Goal: Task Accomplishment & Management: Use online tool/utility

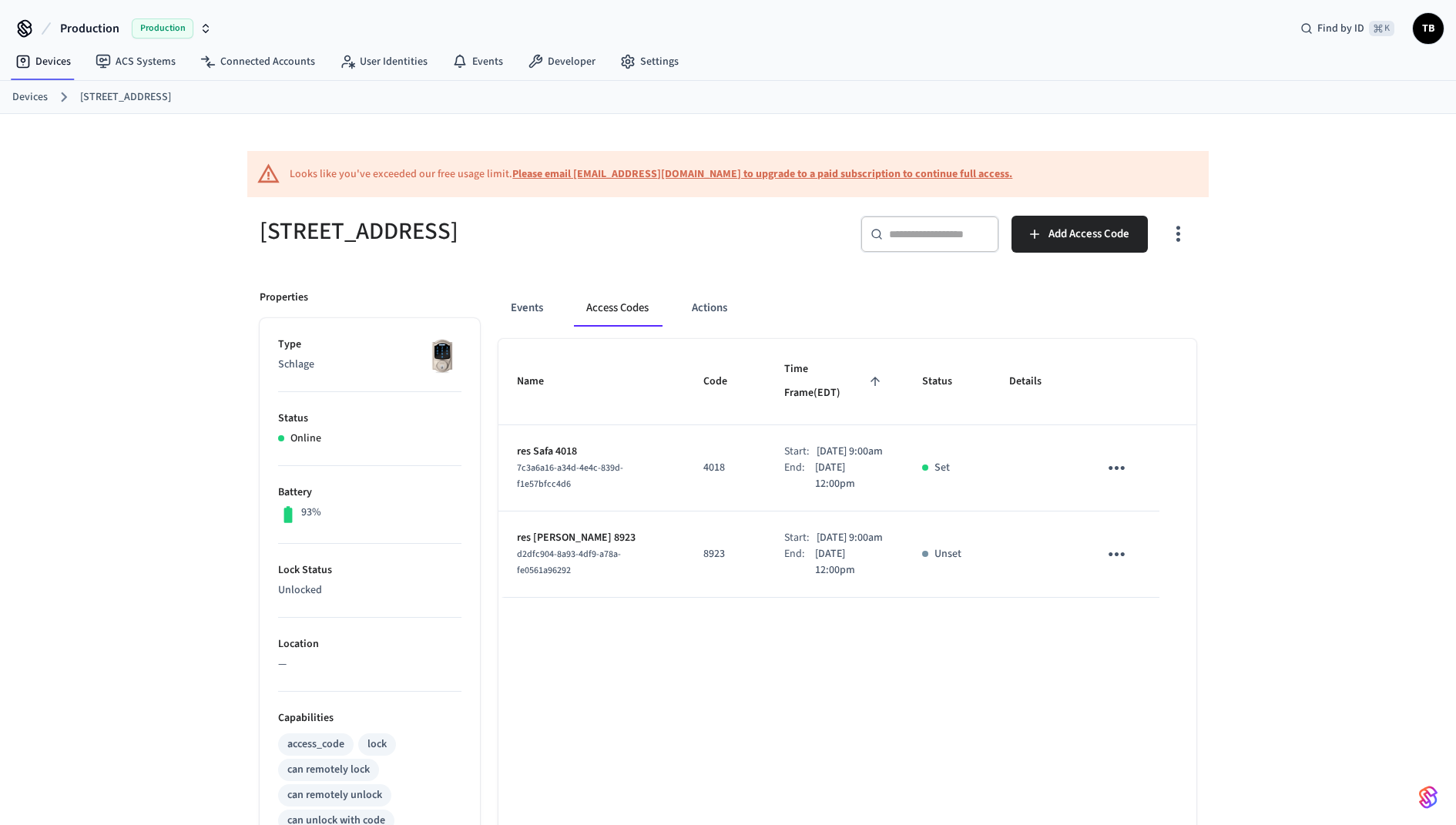
click at [29, 200] on div "Looks like you've exceeded our free usage limit. Please email [EMAIL_ADDRESS][D…" at bounding box center [728, 644] width 1456 height 1061
click at [34, 100] on link "Devices" at bounding box center [30, 97] width 35 height 17
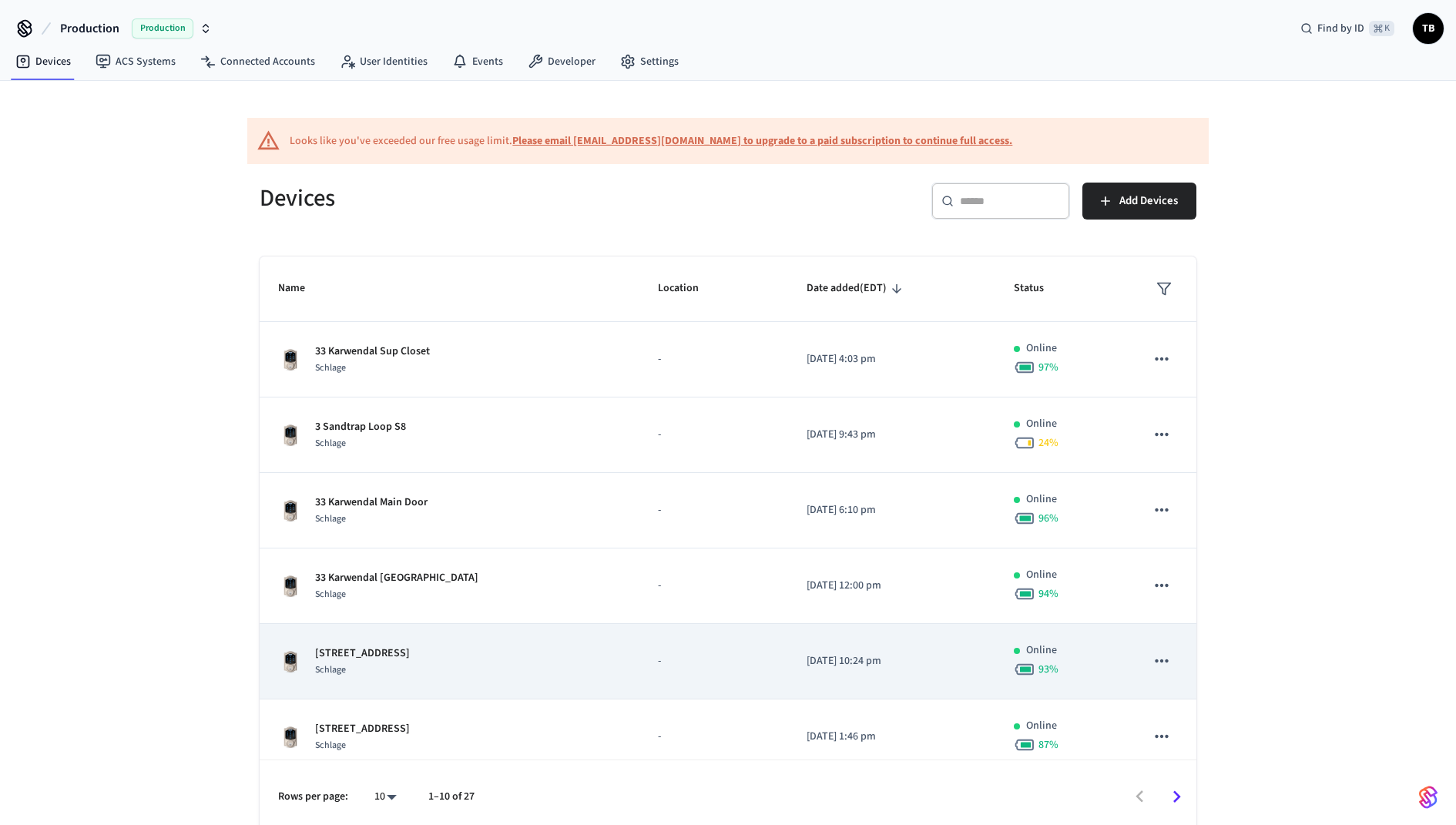
scroll to position [309, 0]
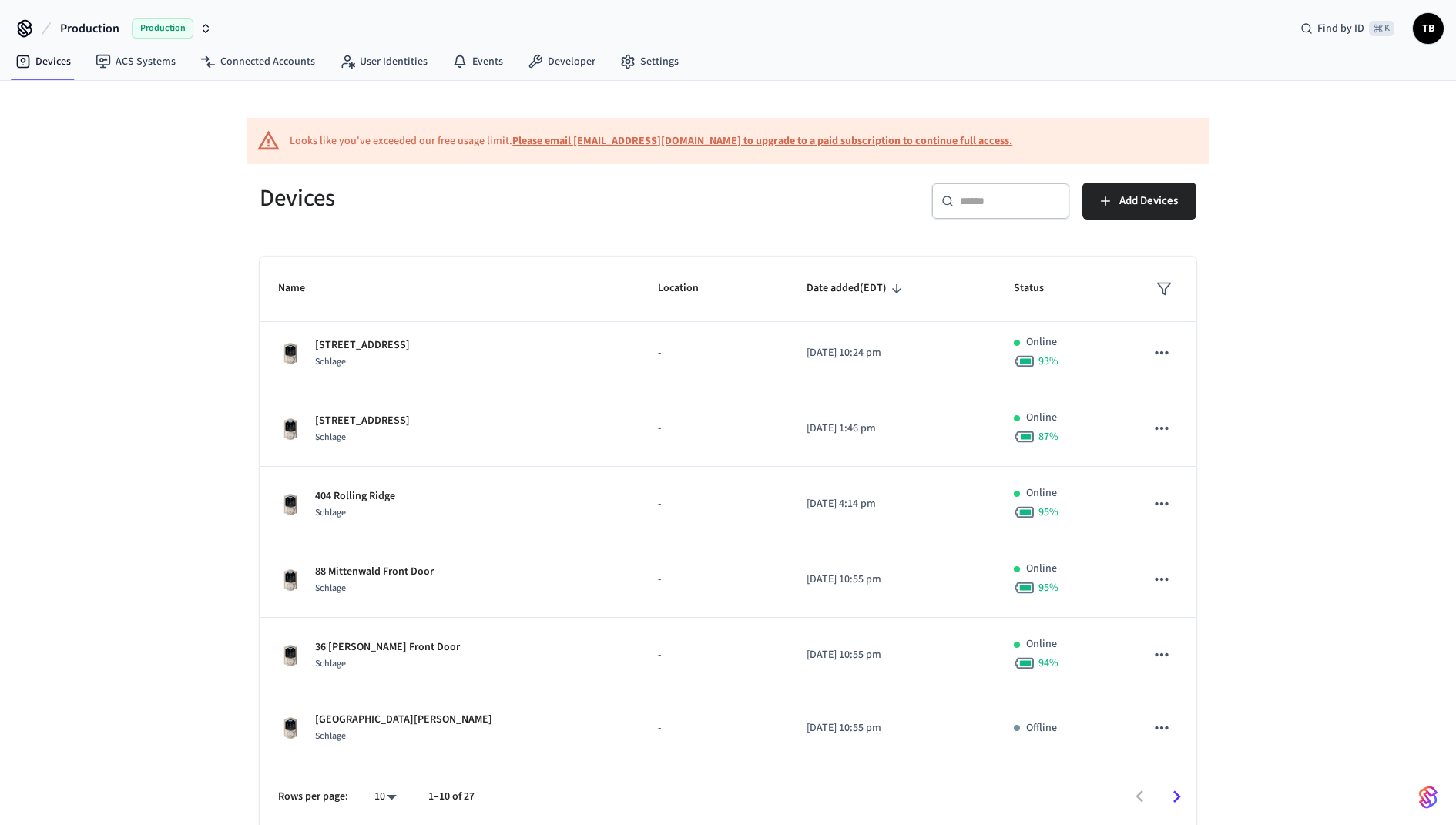
click at [380, 801] on body "Production Production Find by ID ⌘ K TB Devices ACS Systems Connected Accounts …" at bounding box center [728, 417] width 1456 height 835
click at [376, 783] on li "All" at bounding box center [379, 782] width 41 height 41
type input "**"
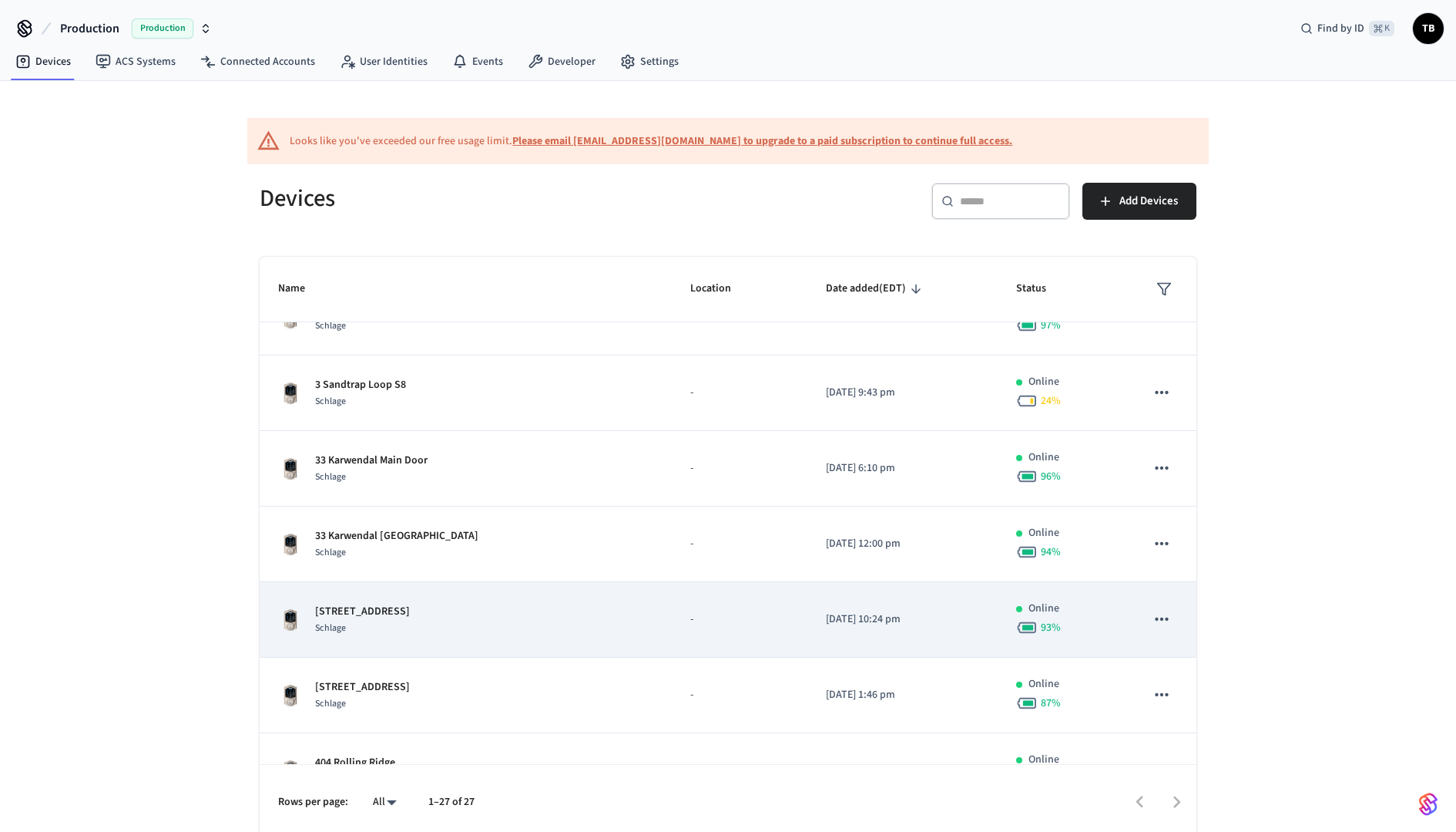
scroll to position [35, 0]
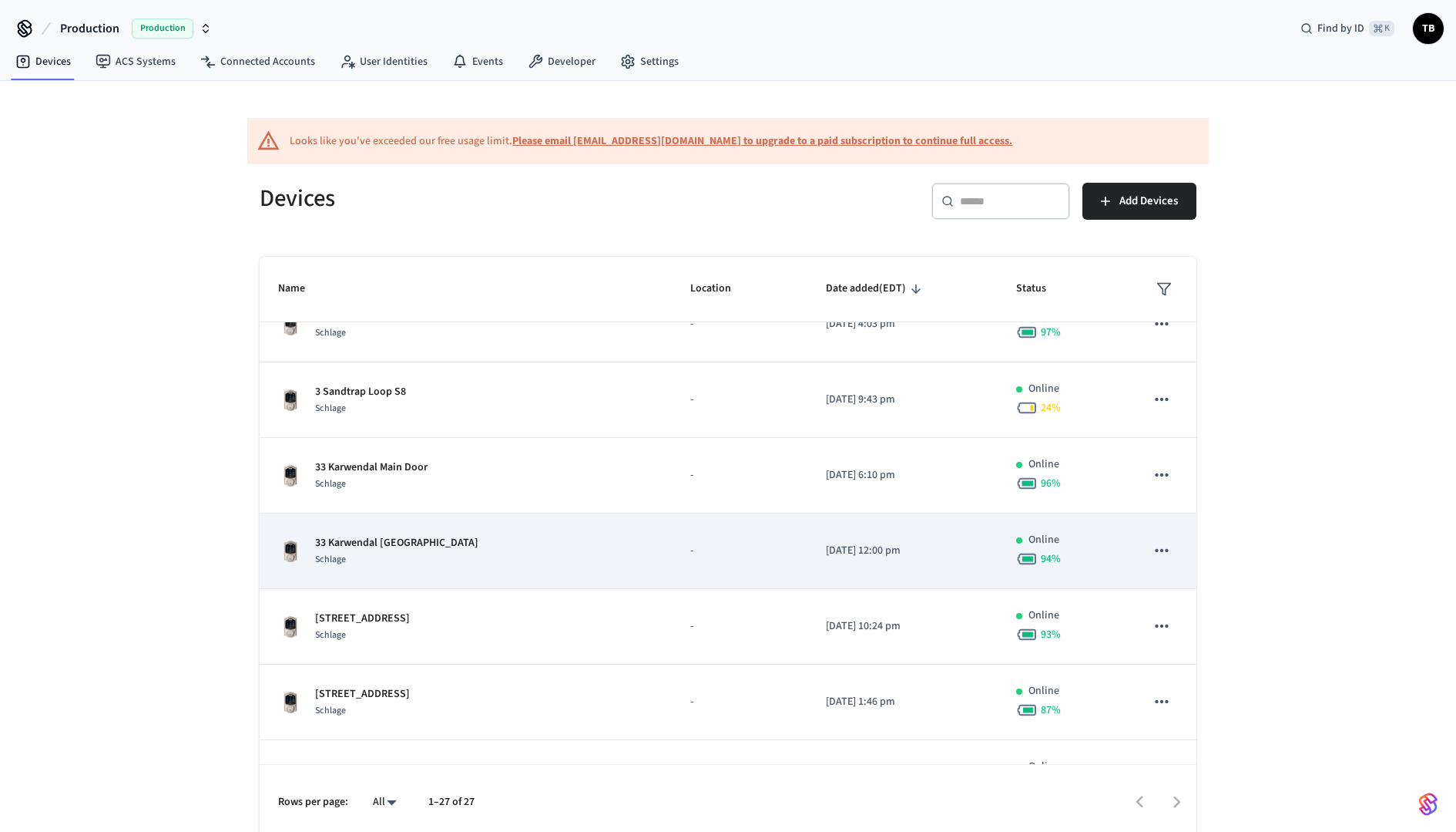
click at [1161, 549] on icon "sticky table" at bounding box center [1161, 550] width 13 height 3
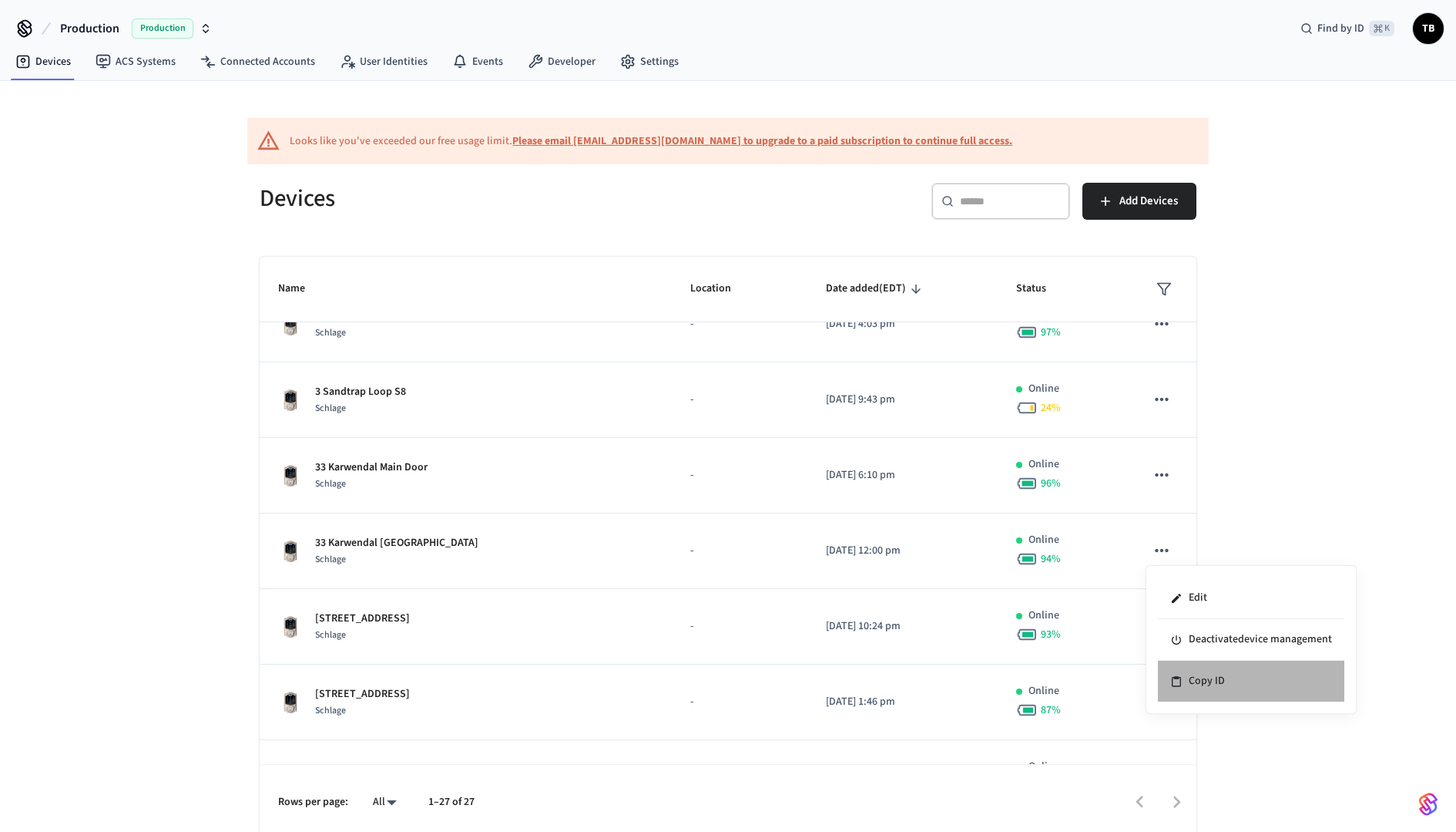
click at [1190, 678] on li "Copy ID" at bounding box center [1251, 681] width 186 height 41
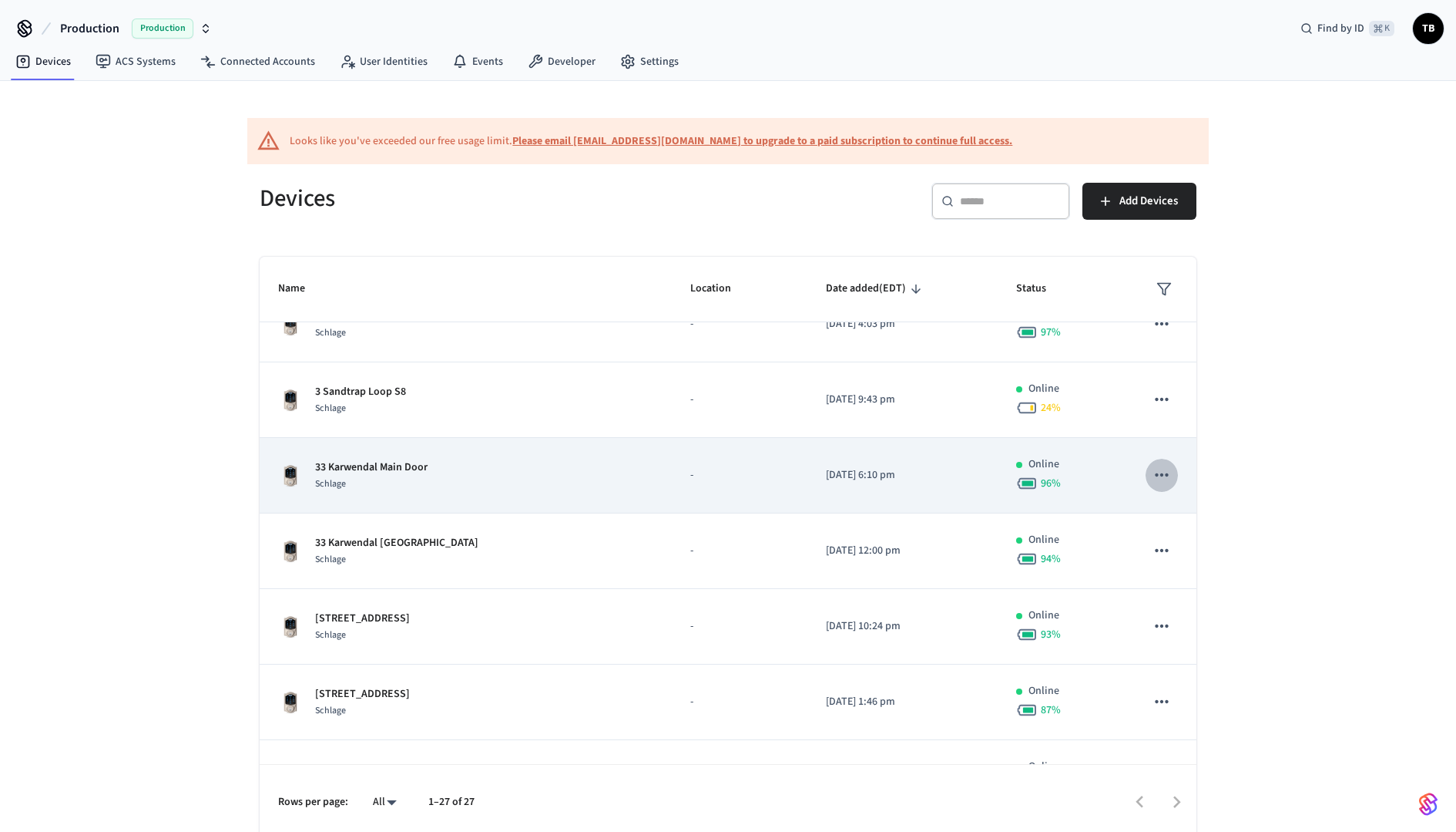
click at [1163, 473] on icon "sticky table" at bounding box center [1161, 474] width 13 height 3
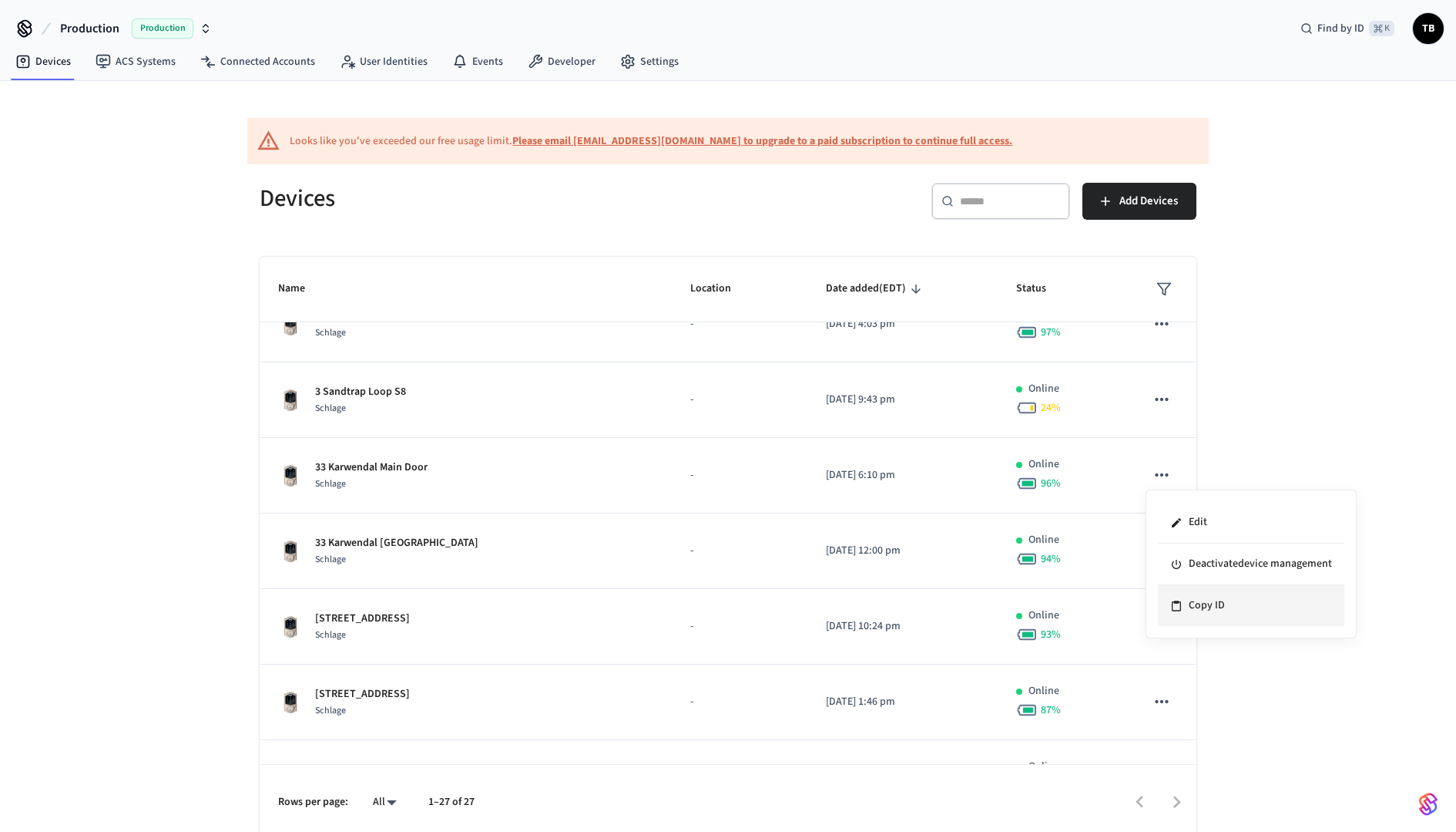
click at [1212, 601] on li "Copy ID" at bounding box center [1251, 606] width 186 height 41
